Goal: Task Accomplishment & Management: Manage account settings

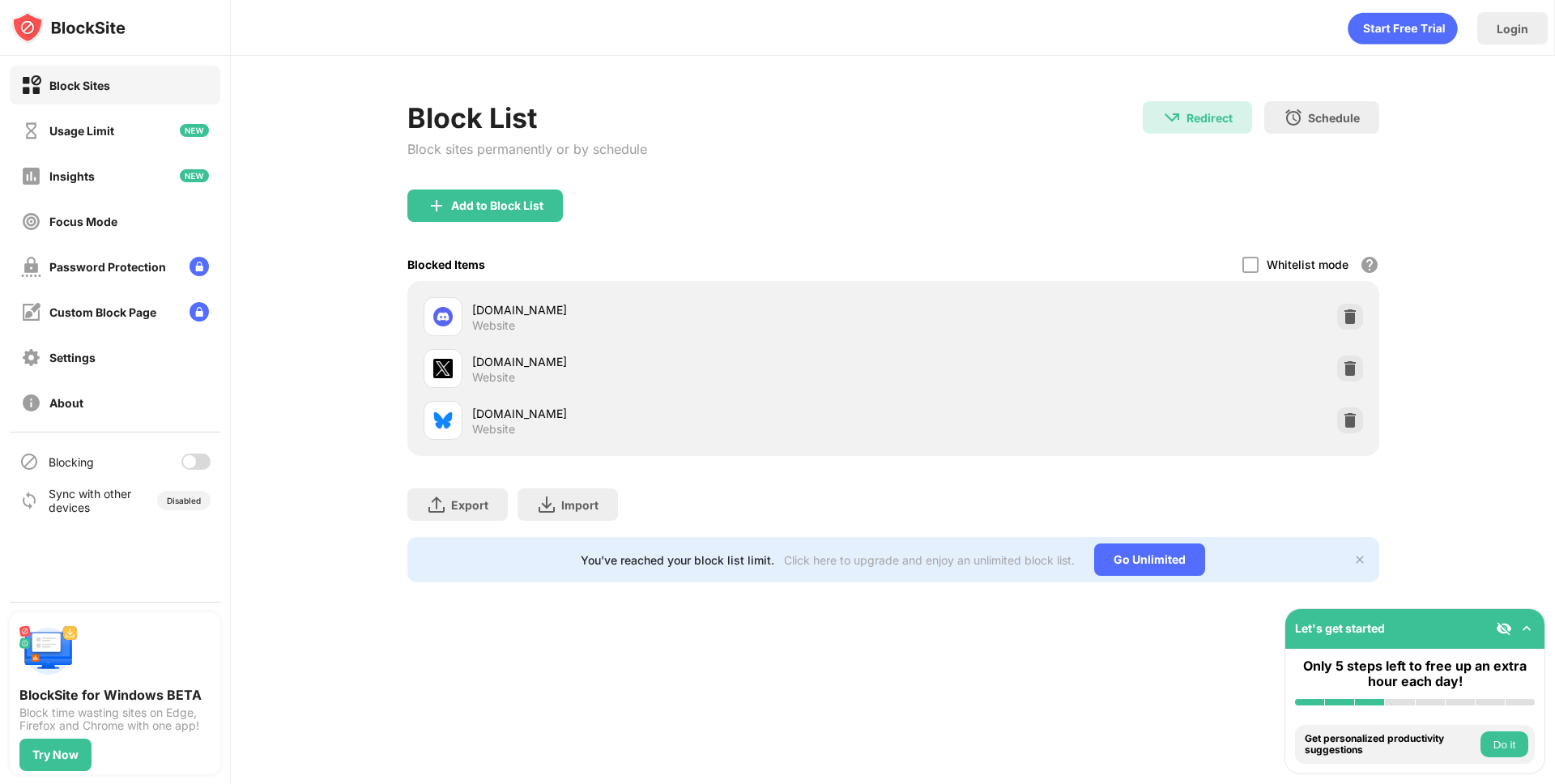
click at [200, 467] on div at bounding box center [196, 462] width 30 height 16
